Goal: Information Seeking & Learning: Learn about a topic

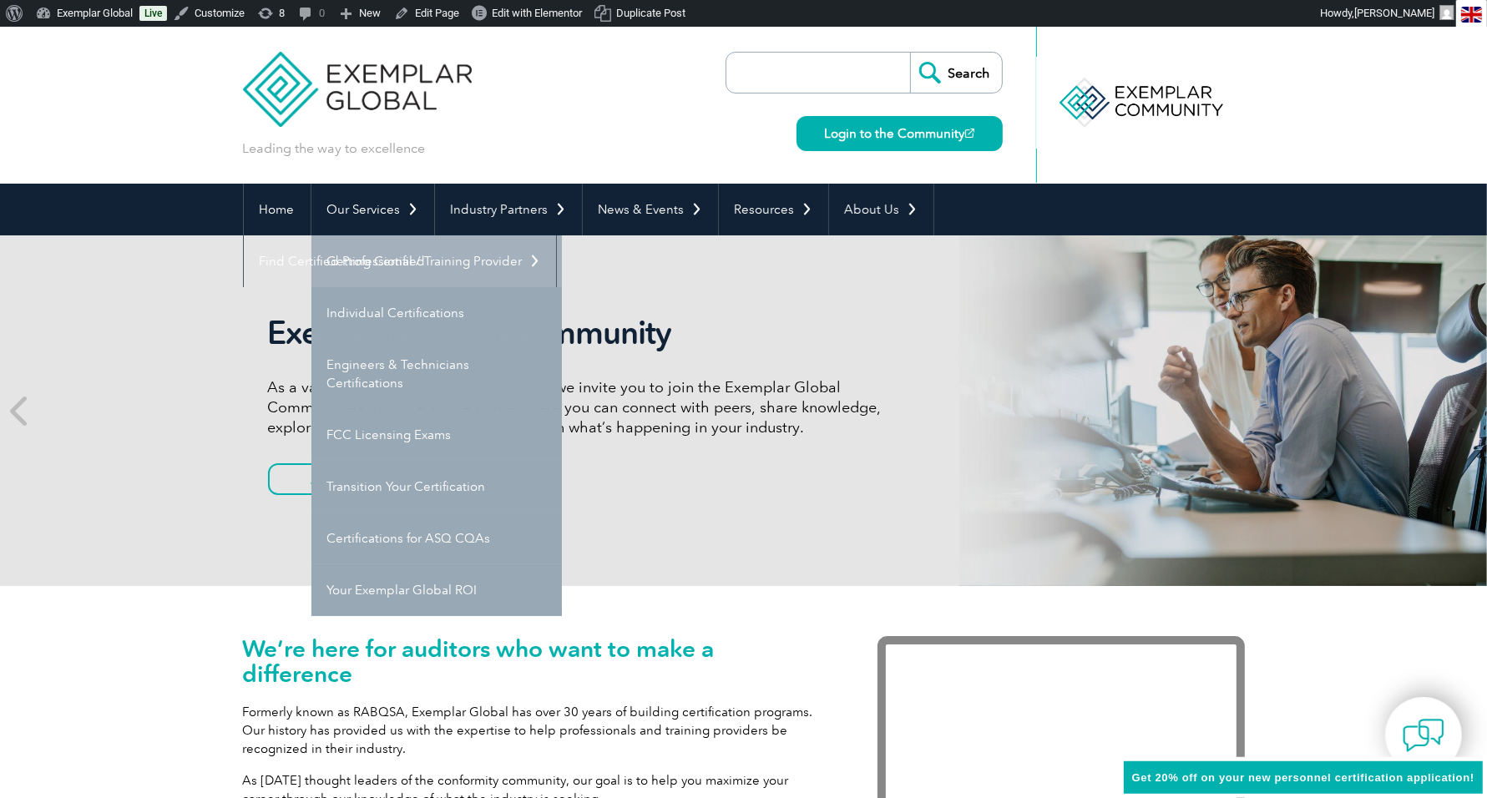
click at [371, 255] on link "Getting Certified" at bounding box center [436, 261] width 250 height 52
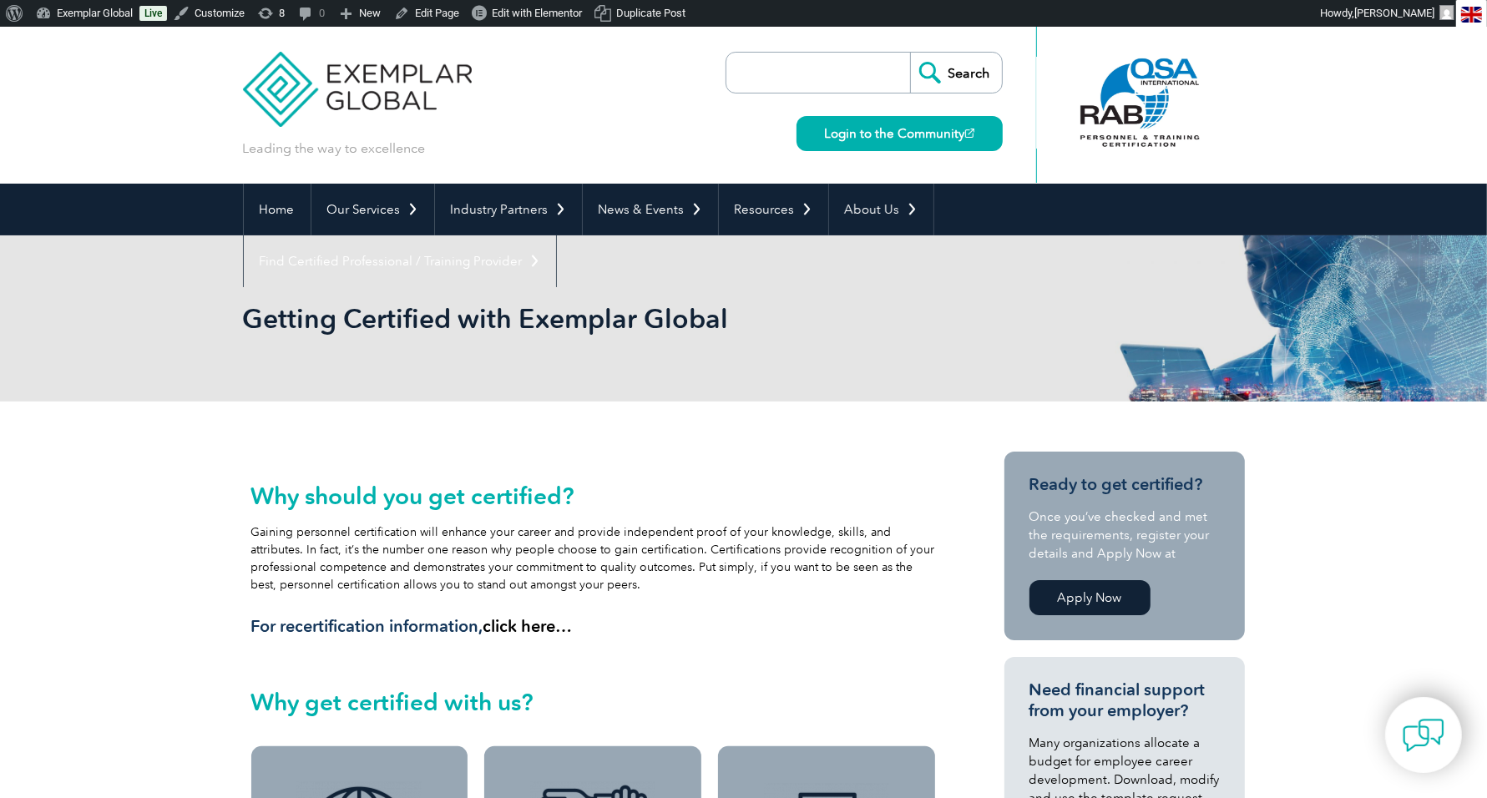
click at [846, 70] on input "search" at bounding box center [822, 73] width 175 height 40
type input "2025 expo"
click at [965, 72] on input "Search" at bounding box center [956, 73] width 92 height 40
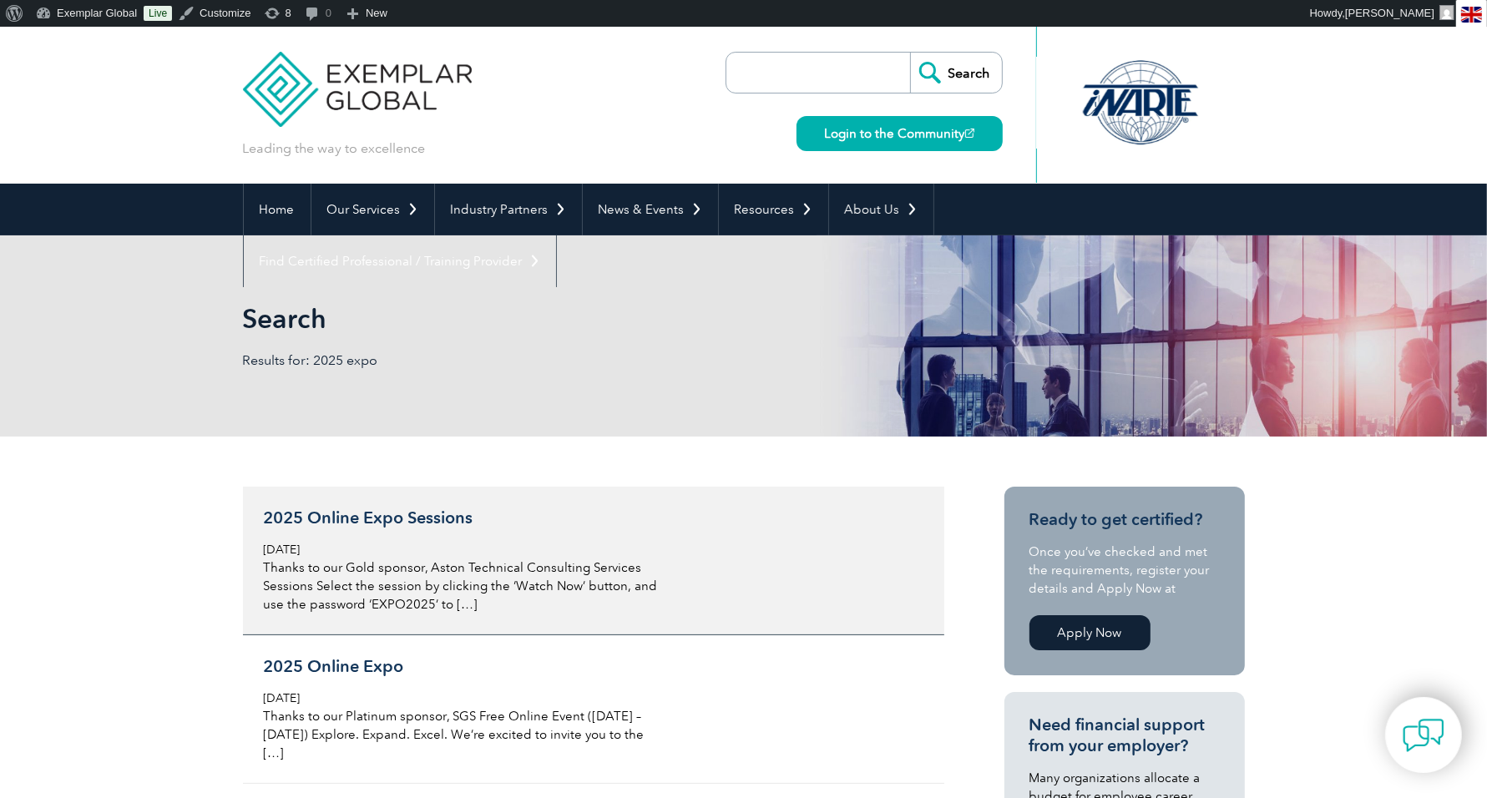
click at [394, 510] on h3 "2025 Online Expo Sessions" at bounding box center [462, 518] width 396 height 21
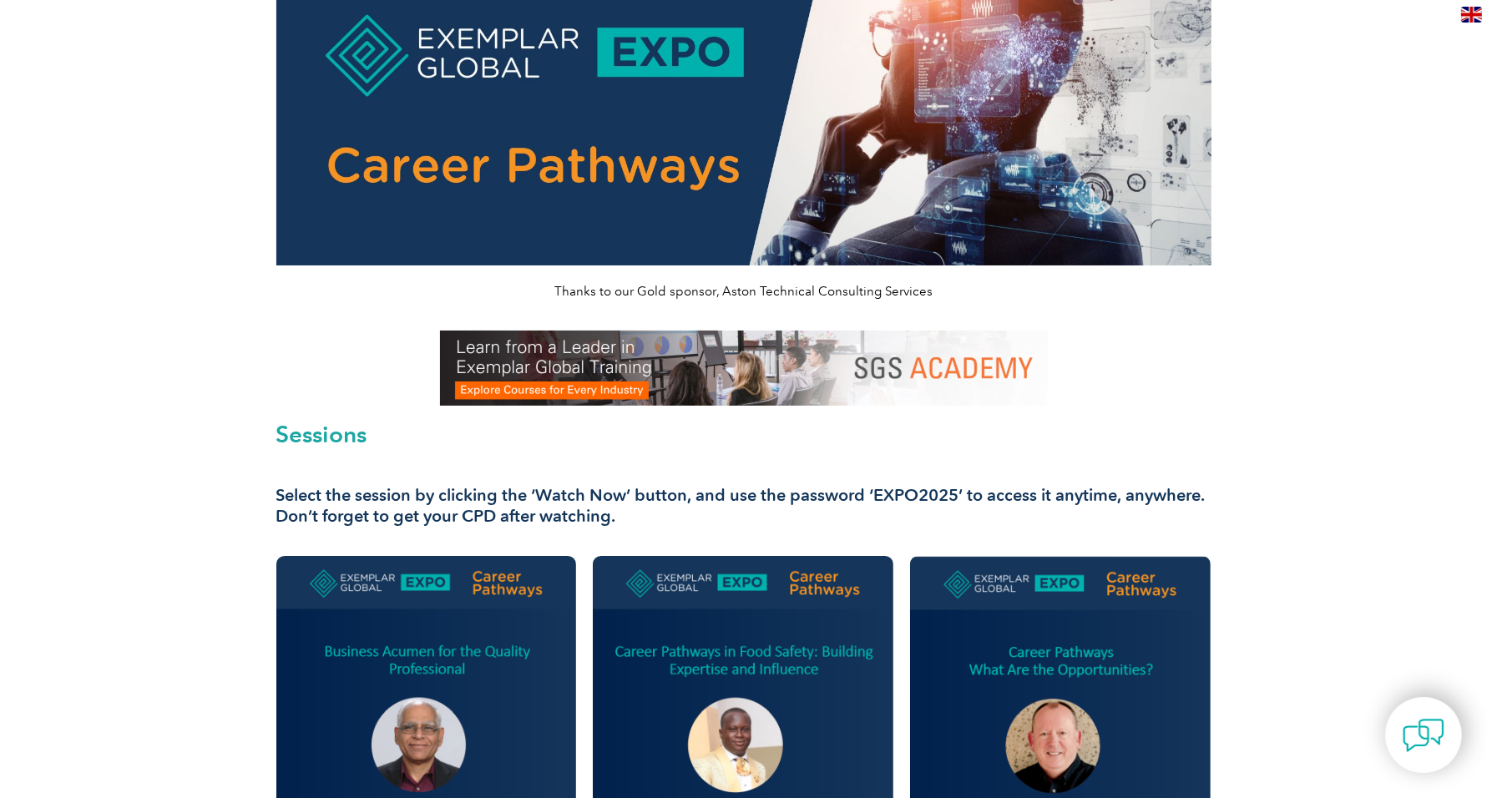
scroll to position [153, 0]
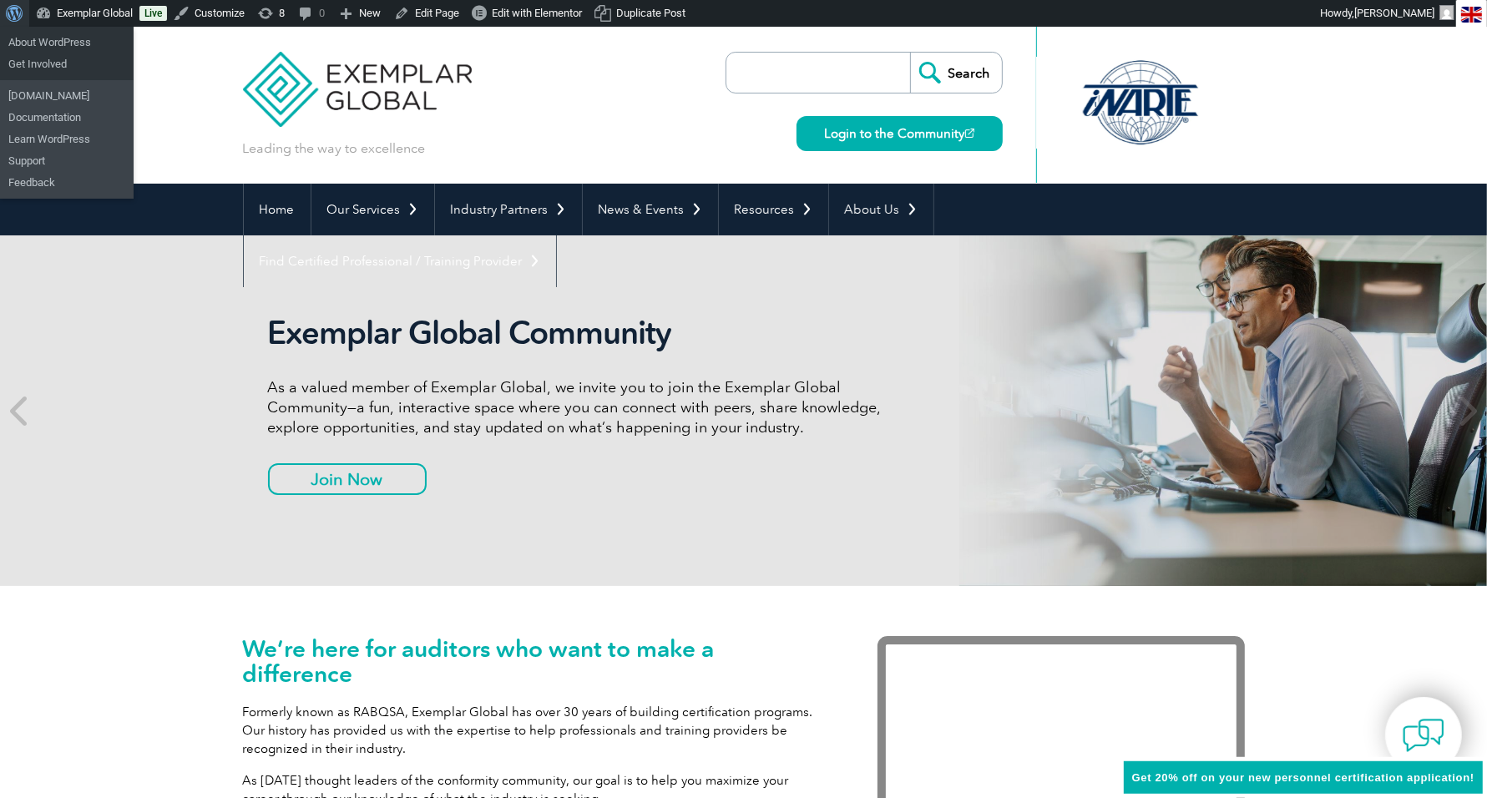
click at [10, 11] on span "Toolbar" at bounding box center [12, 11] width 13 height 23
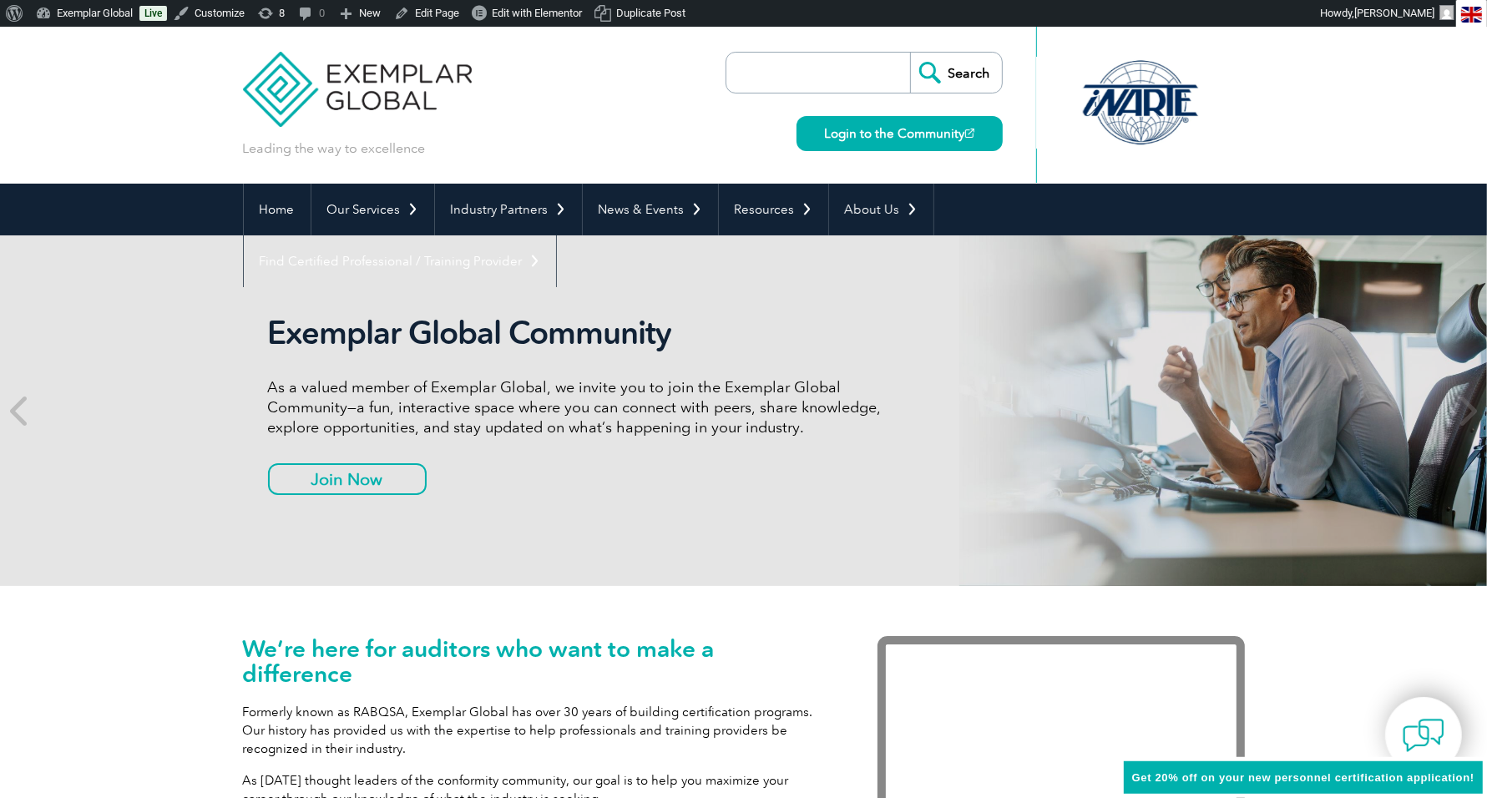
click at [1186, 779] on span "Get 20% off on your new personnel certification application!" at bounding box center [1303, 777] width 342 height 13
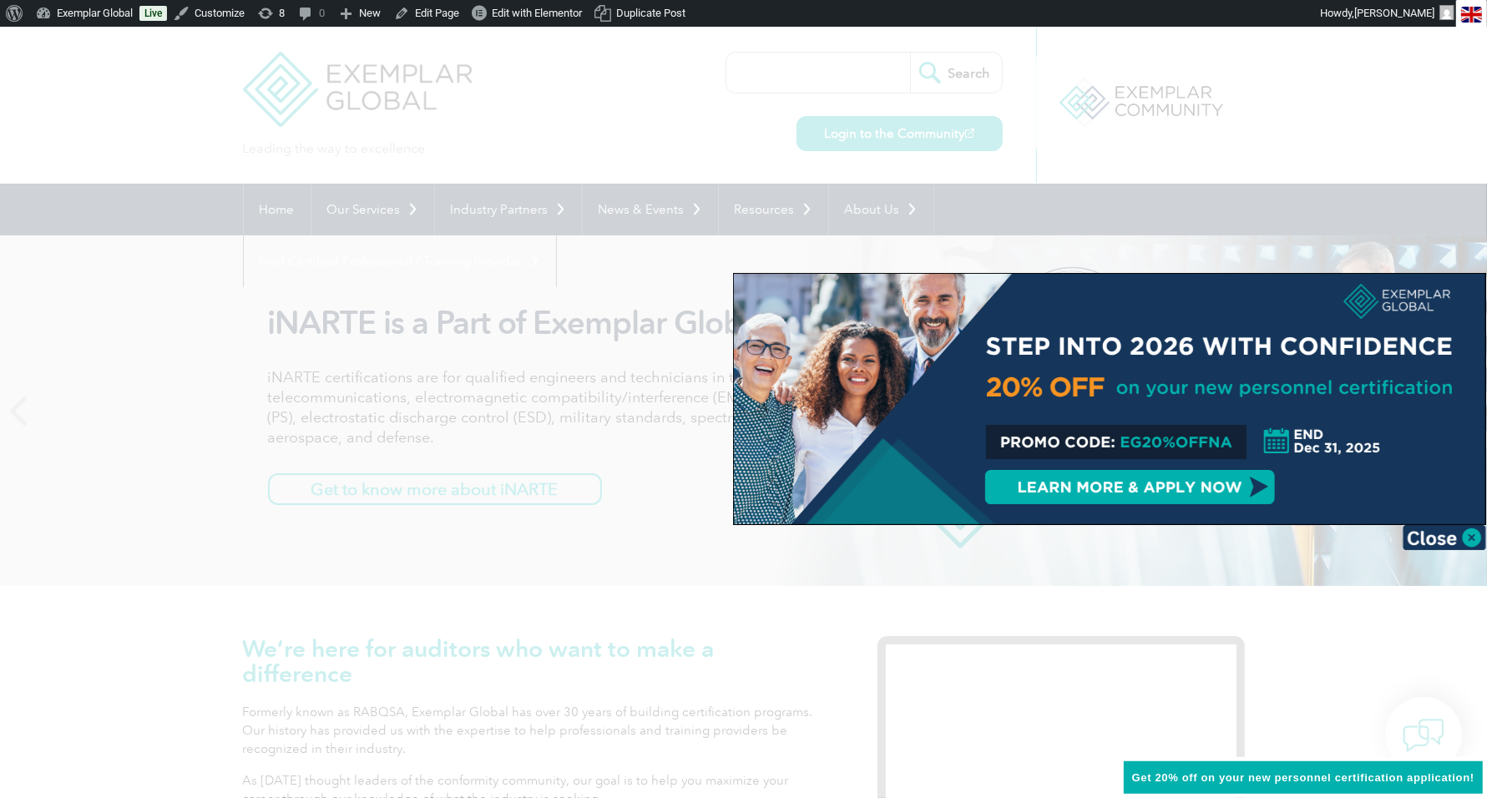
click at [844, 409] on div at bounding box center [1109, 399] width 751 height 250
